Goal: Task Accomplishment & Management: Use online tool/utility

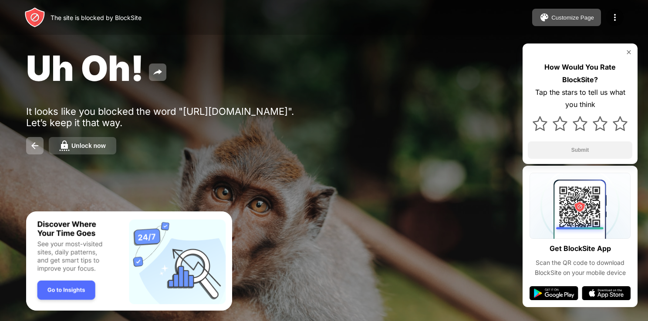
click at [95, 151] on button "Unlock now" at bounding box center [82, 145] width 67 height 17
click at [93, 149] on div "Unlock now" at bounding box center [88, 145] width 34 height 7
click at [91, 145] on div "Unlock now" at bounding box center [88, 145] width 34 height 7
click at [88, 146] on div "Unlock now" at bounding box center [88, 145] width 34 height 7
